Goal: Complete application form: Complete application form

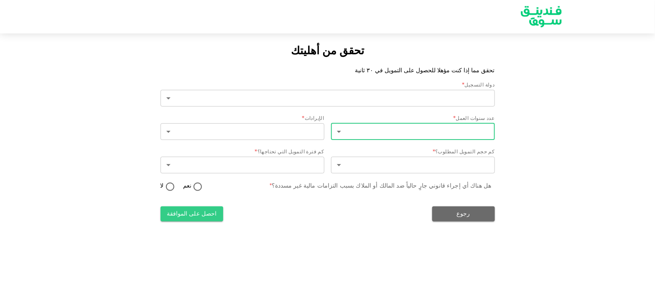
type input "2"
click at [397, 132] on body "تحقق من أهليتك تحقق مما إذا كنت مؤهلا للحصول على التمويل في ٣٠ ثانية دولة التسج…" at bounding box center [327, 152] width 655 height 305
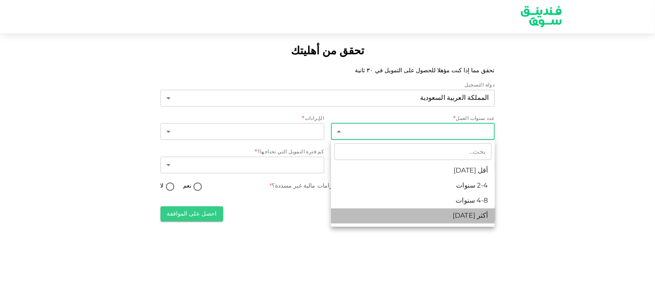
click at [466, 218] on li "أكثر من 8 سنوات" at bounding box center [413, 216] width 164 height 15
type input "4"
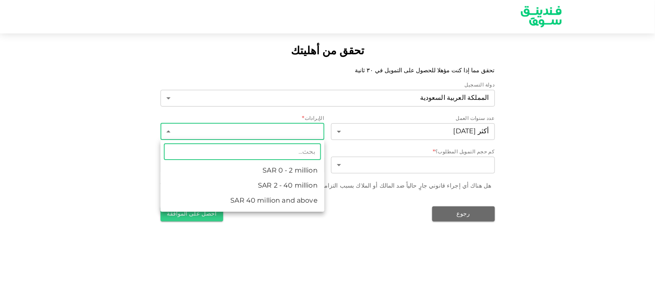
click at [301, 131] on body "تحقق من أهليتك تحقق مما إذا كنت مؤهلا للحصول على التمويل في ٣٠ ثانية دولة التسج…" at bounding box center [327, 152] width 655 height 305
click at [269, 187] on li "ʢ 2 - 40 million" at bounding box center [243, 186] width 164 height 15
type input "2"
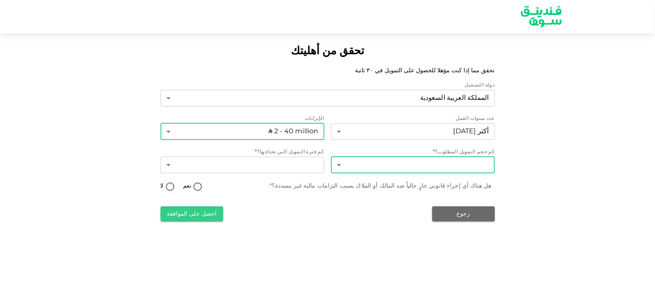
click at [403, 169] on body "تحقق من أهليتك تحقق مما إذا كنت مؤهلا للحصول على التمويل في ٣٠ ثانية دولة التسج…" at bounding box center [327, 152] width 655 height 305
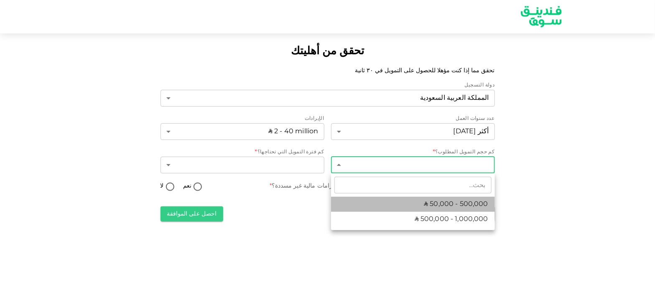
click at [442, 206] on span "ʢ 50,000 - 500,000" at bounding box center [456, 204] width 64 height 10
type input "1"
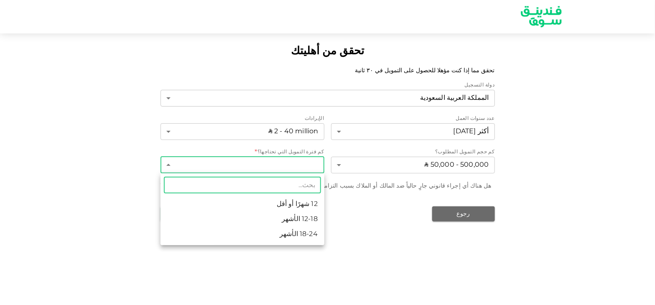
click at [314, 171] on body "تحقق من أهليتك تحقق مما إذا كنت مؤهلا للحصول على التمويل في ٣٠ ثانية دولة التسج…" at bounding box center [327, 152] width 655 height 305
click at [286, 217] on li "12-18 الأشهر" at bounding box center [243, 219] width 164 height 15
type input "2"
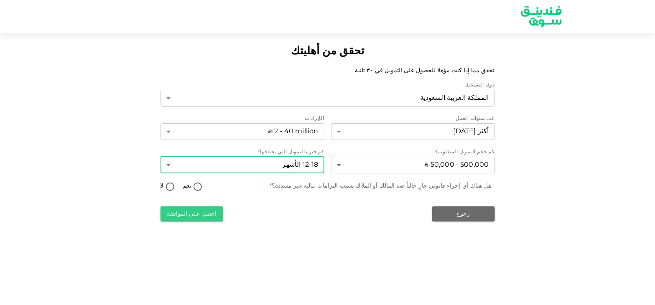
click at [172, 189] on input "لا" at bounding box center [170, 187] width 13 height 11
radio input "true"
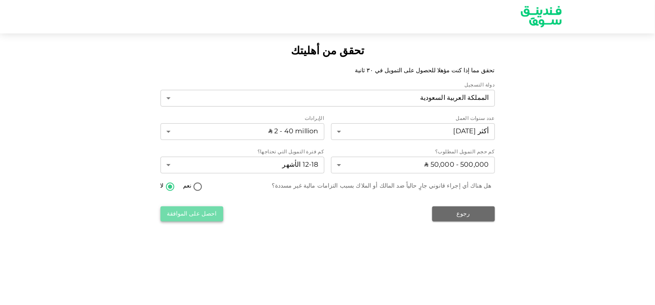
click at [190, 217] on button "احصل على الموافقة" at bounding box center [192, 214] width 63 height 15
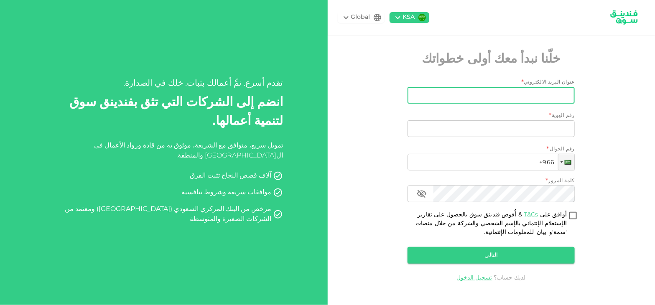
click at [497, 98] on input "عنوان البريد الالكتروني" at bounding box center [496, 95] width 158 height 17
paste input "[EMAIL_ADDRESS][DOMAIN_NAME]"
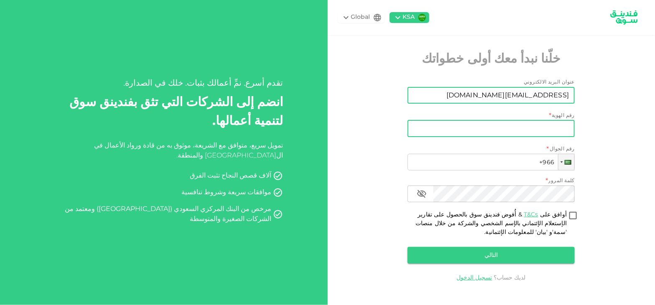
type input "[EMAIL_ADDRESS][DOMAIN_NAME]"
click at [525, 128] on input "رقم الهوية" at bounding box center [491, 128] width 167 height 17
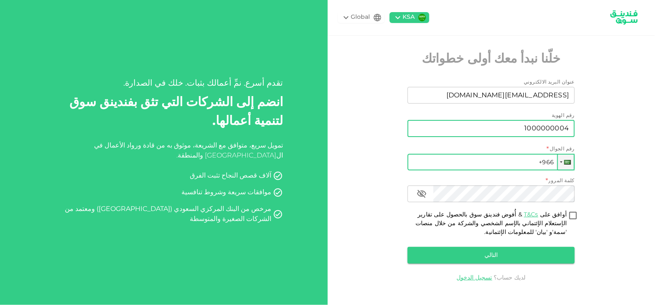
type input "1000000004"
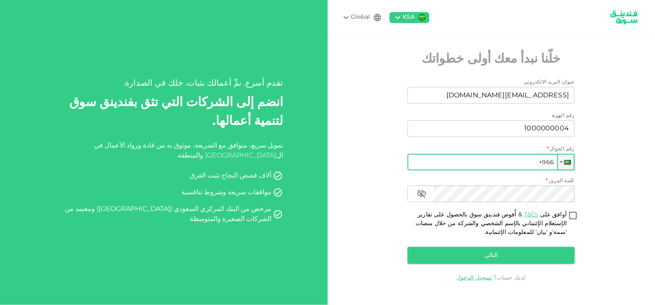
click at [503, 163] on input "+966" at bounding box center [491, 162] width 167 height 17
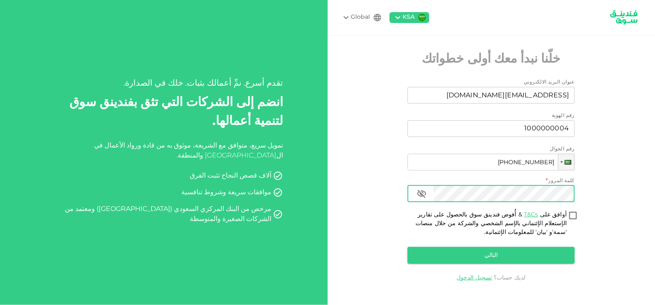
type input "[PHONE_NUMBER]"
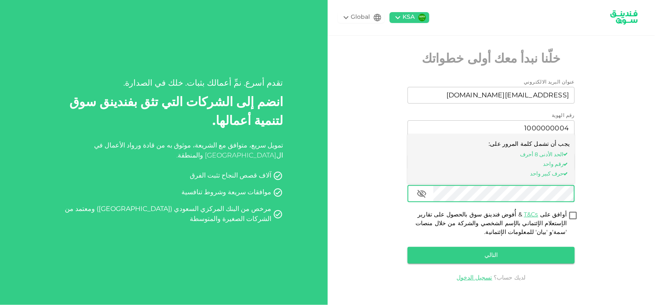
click at [569, 215] on input "أوافق على T&Cs & أُفوض فندينق سوق بالحصول على تقارير الإستعلام الإئتماني بالإسم…" at bounding box center [573, 216] width 13 height 11
checkbox input "true"
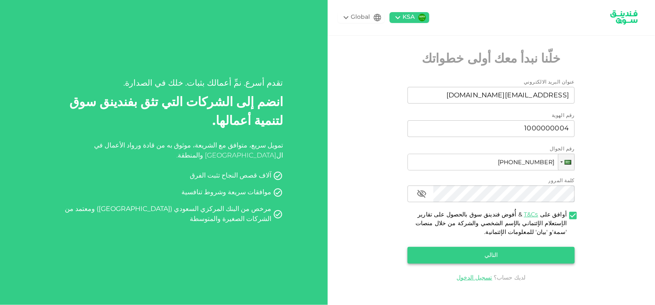
click at [479, 256] on button "التالي" at bounding box center [491, 255] width 167 height 17
